Goal: Navigation & Orientation: Find specific page/section

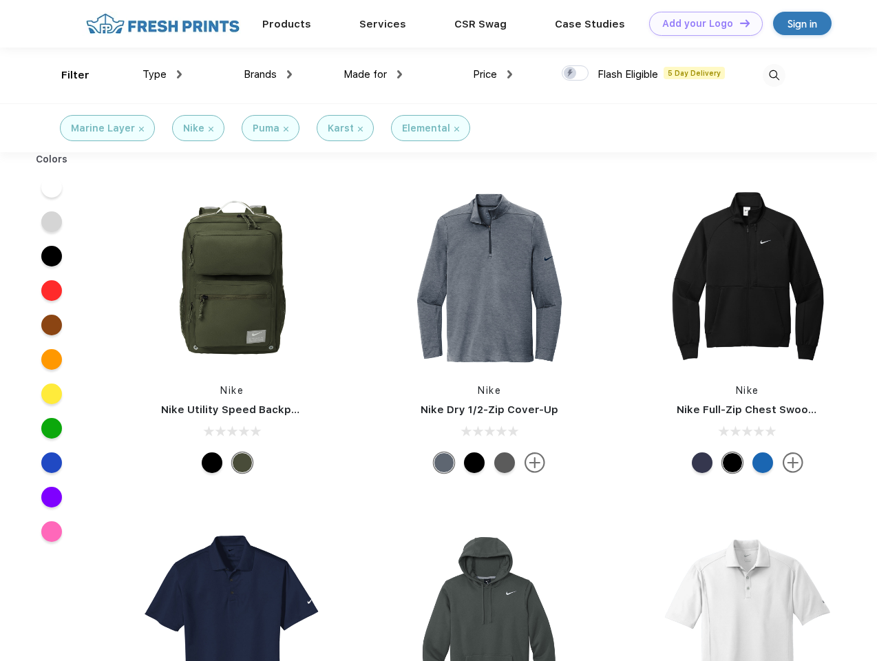
click at [701, 23] on link "Add your Logo Design Tool" at bounding box center [706, 24] width 114 height 24
click at [0, 0] on div "Design Tool" at bounding box center [0, 0] width 0 height 0
click at [738, 23] on link "Add your Logo Design Tool" at bounding box center [706, 24] width 114 height 24
click at [66, 75] on div "Filter" at bounding box center [75, 75] width 28 height 16
click at [162, 74] on span "Type" at bounding box center [154, 74] width 24 height 12
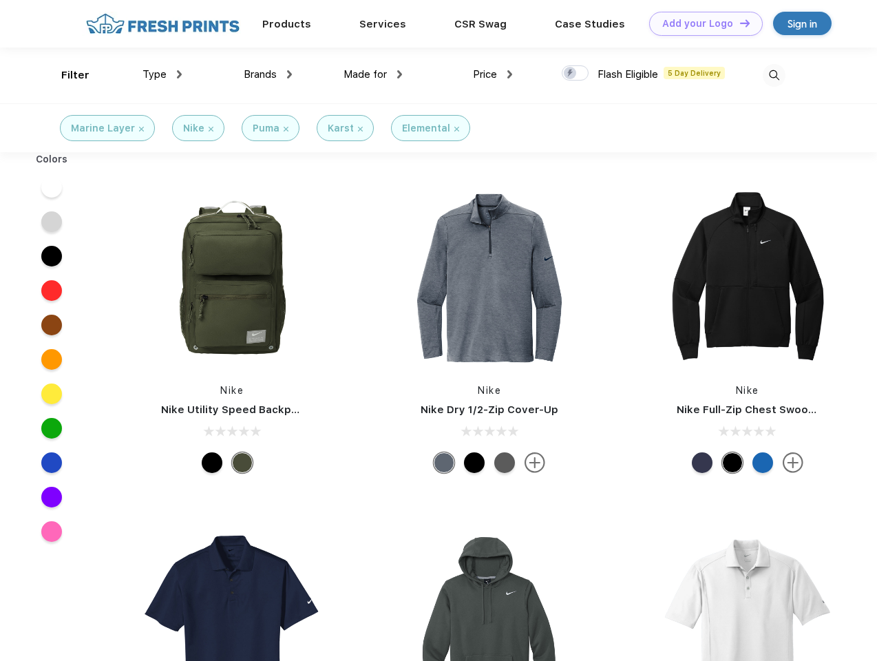
click at [268, 74] on span "Brands" at bounding box center [260, 74] width 33 height 12
click at [373, 74] on span "Made for" at bounding box center [364, 74] width 43 height 12
click at [493, 74] on span "Price" at bounding box center [485, 74] width 24 height 12
click at [575, 74] on div at bounding box center [575, 72] width 27 height 15
click at [571, 74] on input "checkbox" at bounding box center [566, 69] width 9 height 9
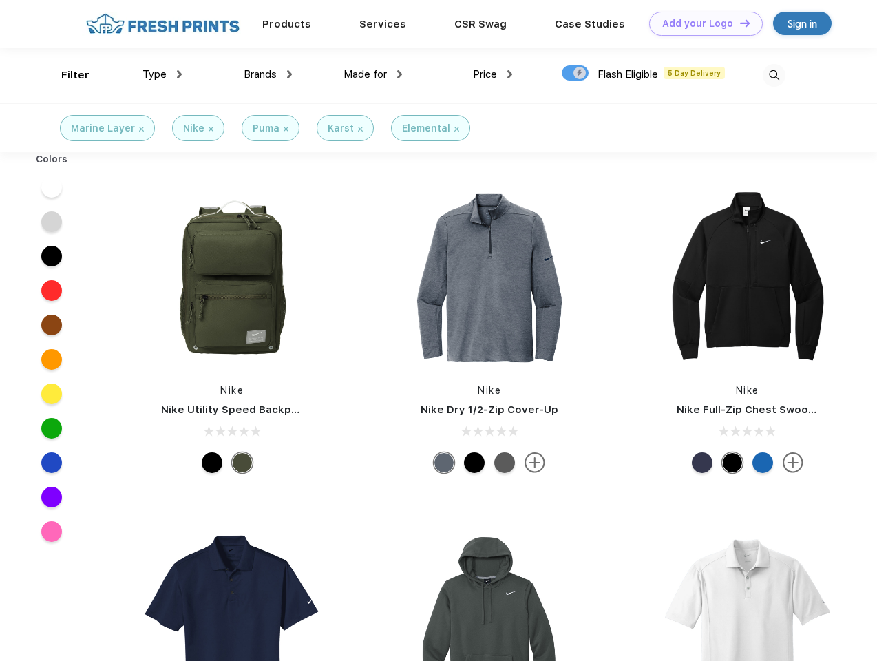
click at [774, 75] on img at bounding box center [774, 75] width 23 height 23
